Goal: Information Seeking & Learning: Learn about a topic

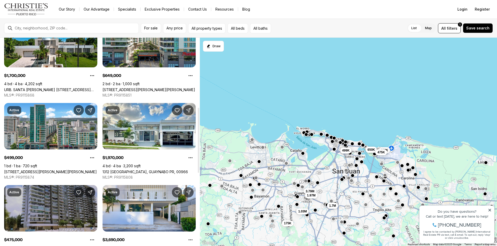
scroll to position [233, 0]
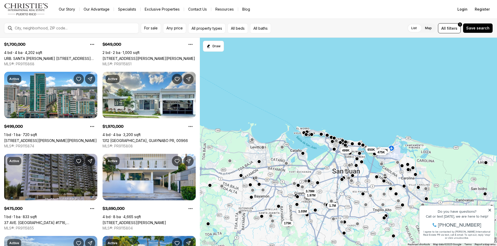
click at [407, 172] on button "button" at bounding box center [408, 170] width 4 height 4
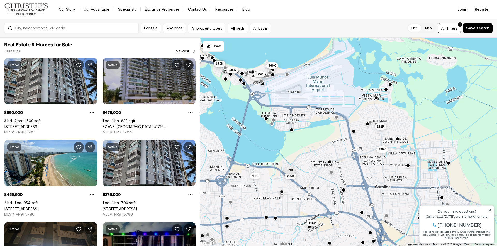
click at [266, 121] on div "399K 225K 169K 212K 460K 119K 375K 435K 650K 95K 625K 475K" at bounding box center [348, 142] width 297 height 209
click at [274, 126] on div "399K 225K 169K 212K 460K 119K 375K 435K 650K 95K 625K 475K" at bounding box center [348, 142] width 297 height 209
click at [272, 125] on button "button" at bounding box center [271, 124] width 4 height 4
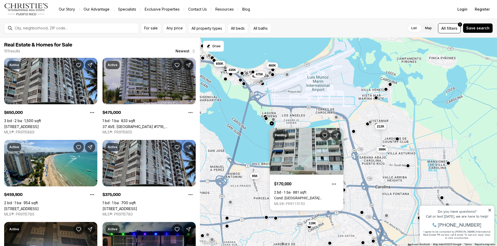
click at [273, 119] on button "button" at bounding box center [273, 120] width 4 height 4
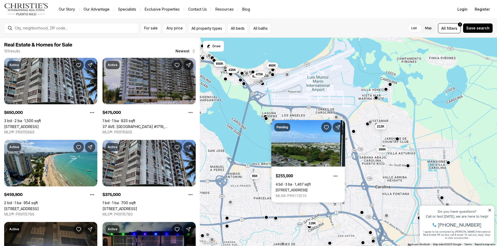
click at [448, 165] on div at bounding box center [448, 163] width 4 height 4
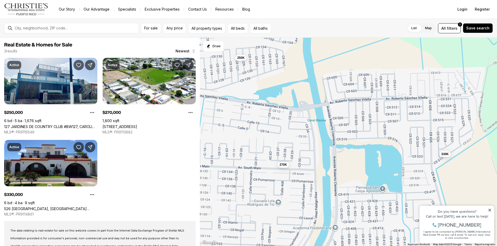
click at [446, 158] on div "270K 250K 330K" at bounding box center [348, 142] width 297 height 209
click at [446, 157] on button "330K" at bounding box center [445, 154] width 12 height 6
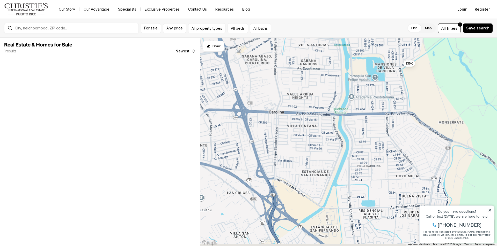
drag, startPoint x: 401, startPoint y: 161, endPoint x: 356, endPoint y: 53, distance: 117.1
click at [356, 53] on div "330K" at bounding box center [348, 142] width 297 height 209
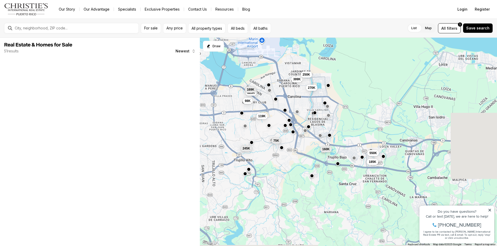
drag, startPoint x: 445, startPoint y: 137, endPoint x: 371, endPoint y: 127, distance: 74.6
click at [371, 127] on div "270K 550K 160K 225K 119K 399K 169K 185K 75K 250K 98K 245K" at bounding box center [348, 142] width 297 height 209
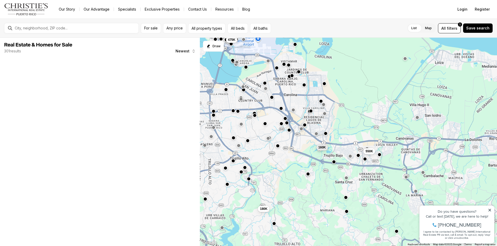
drag, startPoint x: 394, startPoint y: 114, endPoint x: 373, endPoint y: 111, distance: 20.9
click at [373, 111] on div "550K 160K 180K 475K" at bounding box center [348, 142] width 297 height 209
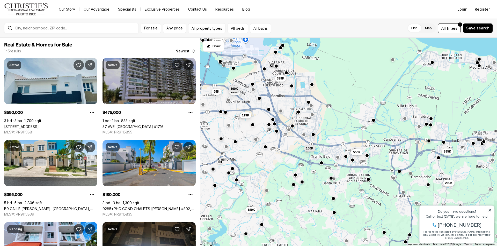
click at [374, 122] on div at bounding box center [373, 120] width 4 height 4
click at [374, 120] on button "button" at bounding box center [373, 120] width 4 height 4
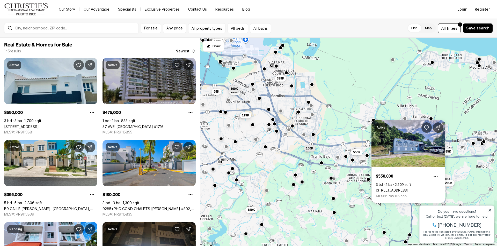
click at [411, 100] on div "550K 160K 225K 119K 399K 169K 180K 475K 625K 95K 395K 299K" at bounding box center [348, 142] width 297 height 209
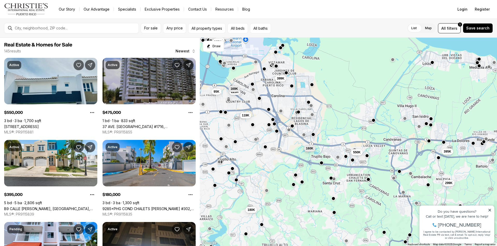
click at [425, 123] on button "button" at bounding box center [426, 124] width 4 height 4
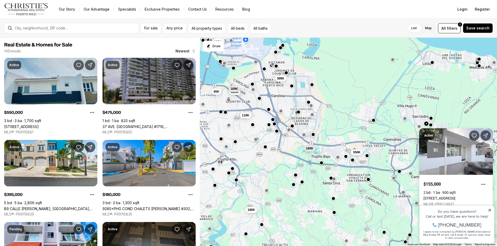
click at [431, 119] on button "button" at bounding box center [431, 118] width 4 height 4
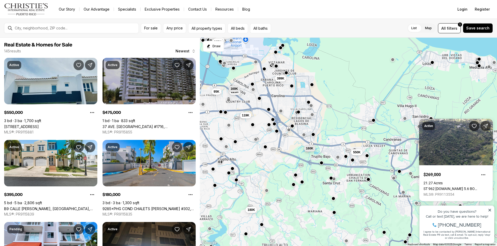
click at [425, 116] on div "550K 160K 225K 119K 399K 169K 180K 475K 625K 95K 395K 299K" at bounding box center [348, 142] width 297 height 209
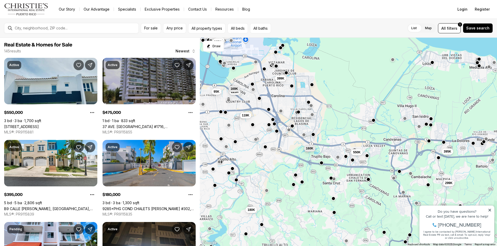
click at [429, 127] on div at bounding box center [430, 125] width 4 height 4
click at [431, 127] on div at bounding box center [430, 125] width 4 height 4
click at [431, 129] on div "550K 160K 225K 119K 399K 169K 180K 475K 625K 95K 395K 299K" at bounding box center [348, 142] width 297 height 209
click at [430, 126] on button "button" at bounding box center [430, 125] width 4 height 4
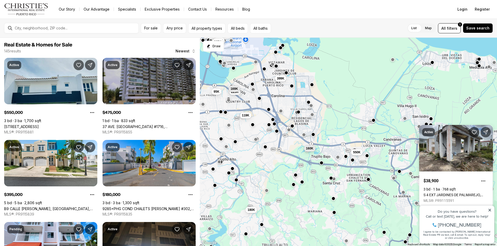
click at [449, 108] on div "550K 160K 225K 119K 399K 169K 180K 475K 625K 95K 395K 299K" at bounding box center [348, 142] width 297 height 209
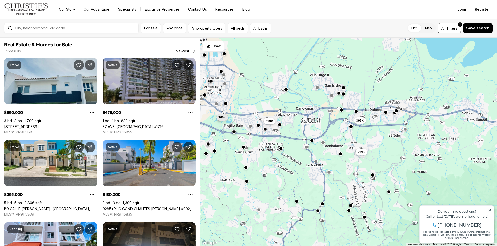
drag, startPoint x: 423, startPoint y: 153, endPoint x: 335, endPoint y: 122, distance: 93.7
click at [335, 122] on div "550K 160K 225K 119K 399K 169K 180K 475K 625K 95K 395K 299K" at bounding box center [348, 142] width 297 height 209
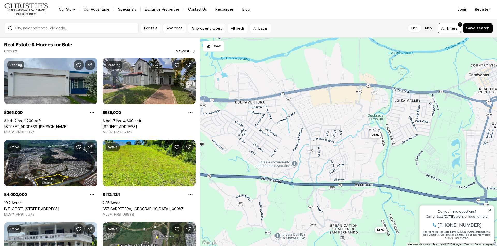
drag, startPoint x: 236, startPoint y: 146, endPoint x: 361, endPoint y: 141, distance: 124.5
click at [361, 141] on div "215K 539K 265K 4M 142K 20.08M" at bounding box center [348, 142] width 297 height 209
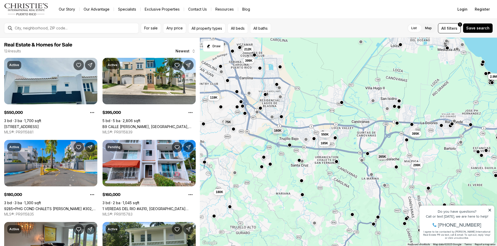
click at [338, 164] on div at bounding box center [336, 162] width 4 height 4
click at [337, 160] on button "button" at bounding box center [336, 161] width 4 height 4
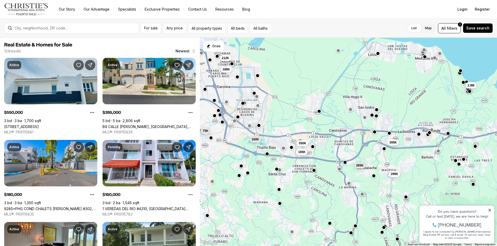
drag, startPoint x: 315, startPoint y: 162, endPoint x: 268, endPoint y: 177, distance: 49.6
click at [268, 177] on div "550K 185K 265K 299K 2.9M 395K 180K 160K 119K 399K 212K 75K" at bounding box center [348, 142] width 297 height 209
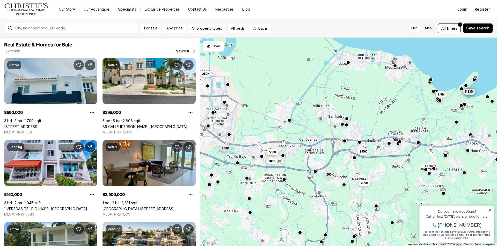
click at [348, 64] on div at bounding box center [348, 63] width 4 height 4
click at [348, 63] on button "button" at bounding box center [348, 62] width 4 height 4
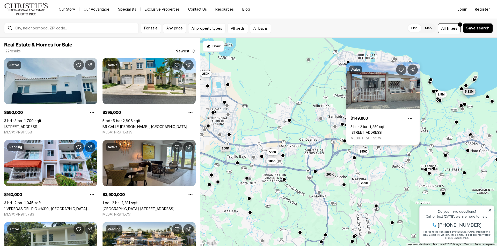
click at [306, 103] on div "550K 185K 265K 299K 2.9M 395K 160K 250K 3.5M 4.08M 3.9M 5.83M" at bounding box center [348, 142] width 297 height 209
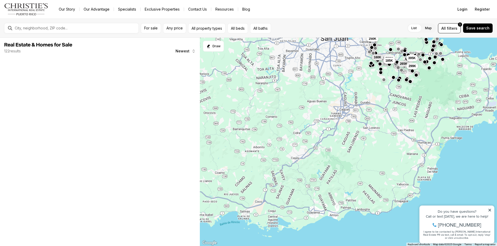
drag, startPoint x: 381, startPoint y: 169, endPoint x: 355, endPoint y: 89, distance: 84.2
click at [355, 89] on div "550K 185K 265K 299K 395K 160K 250K" at bounding box center [348, 142] width 297 height 209
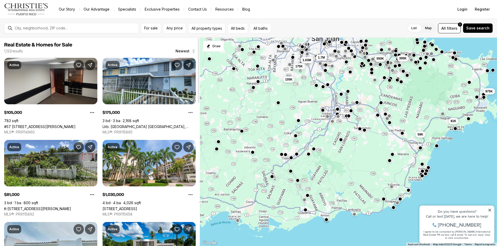
click at [54, 125] on link "#57 [STREET_ADDRESS][PERSON_NAME]" at bounding box center [39, 127] width 71 height 4
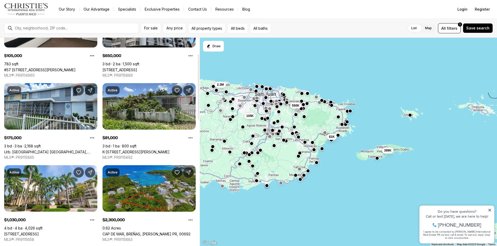
scroll to position [52, 0]
